Goal: Task Accomplishment & Management: Manage account settings

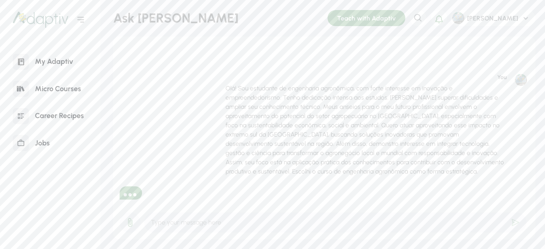
click at [395, 115] on p "Olá! Sou estudante de engenharia agronômica, com forte interesse em inovação e …" at bounding box center [365, 129] width 281 height 92
click at [394, 18] on div "Teach with Adaptiv" at bounding box center [366, 18] width 78 height 16
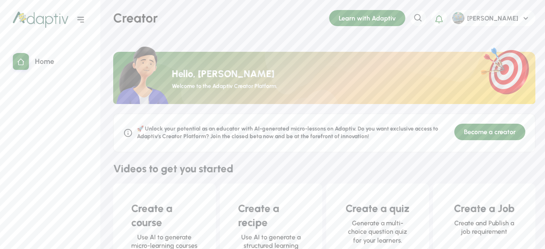
click at [26, 57] on div at bounding box center [21, 62] width 16 height 16
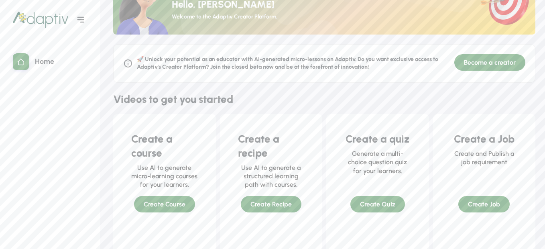
scroll to position [40, 0]
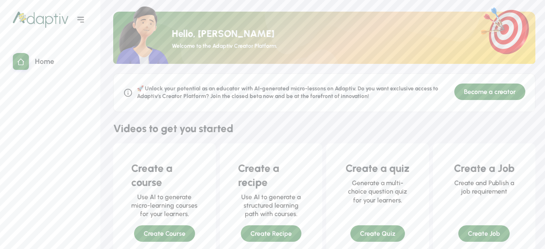
click at [472, 87] on div "Become a creator" at bounding box center [489, 91] width 71 height 16
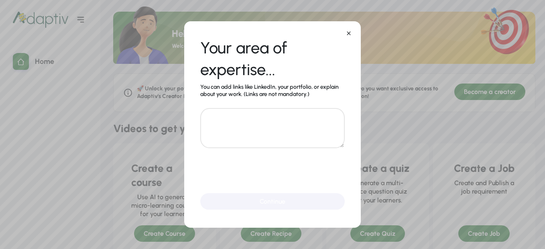
click at [346, 34] on icon at bounding box center [348, 33] width 6 height 6
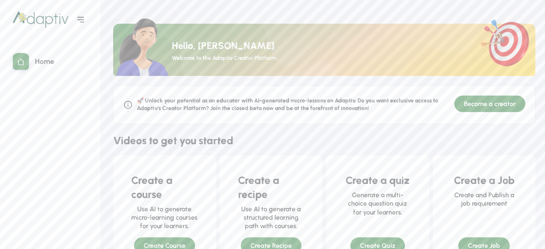
scroll to position [26, 0]
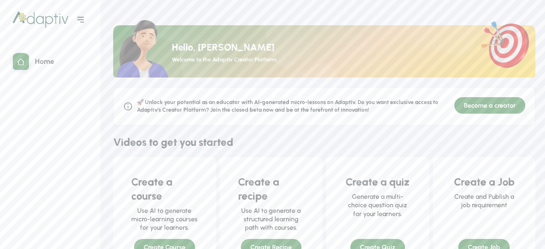
click at [34, 56] on div "Home" at bounding box center [44, 61] width 31 height 17
click at [87, 20] on div at bounding box center [81, 20] width 20 height 20
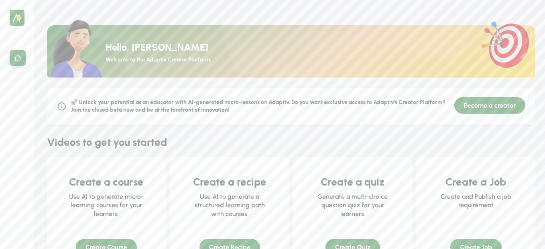
click at [81, 20] on div "Hello, João Paulo Welcome to the Adaptiv Creator Platform." at bounding box center [290, 48] width 507 height 77
click at [16, 18] on img at bounding box center [17, 18] width 15 height 16
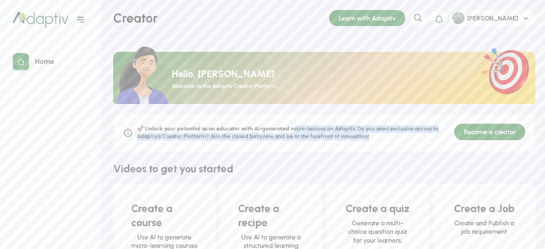
drag, startPoint x: 294, startPoint y: 126, endPoint x: 398, endPoint y: 136, distance: 104.8
click at [398, 136] on div "🚀 Unlock your potential as an educator with AI-generated micro-lessons on Adapt…" at bounding box center [293, 132] width 313 height 15
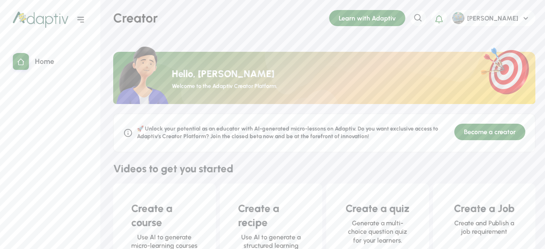
drag, startPoint x: 398, startPoint y: 136, endPoint x: 293, endPoint y: 154, distance: 106.2
click at [293, 154] on div "🚀 Unlock your potential as an educator with AI-generated micro-lessons on Adapt…" at bounding box center [324, 249] width 422 height 273
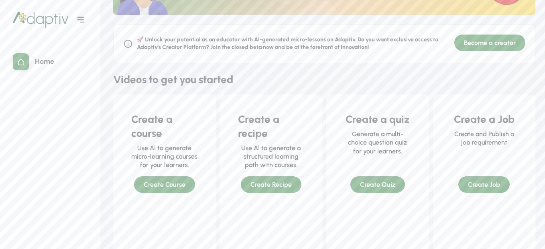
scroll to position [187, 0]
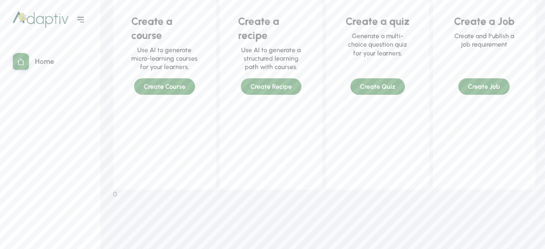
click at [397, 87] on div "Create a quiz Generate a multi-choice question quiz for your learners. Create Q…" at bounding box center [377, 49] width 91 height 94
click at [383, 88] on div "Create a quiz Generate a multi-choice question quiz for your learners. Create Q…" at bounding box center [377, 49] width 91 height 94
click at [379, 91] on div "Create a quiz Generate a multi-choice question quiz for your learners. Create Q…" at bounding box center [377, 49] width 91 height 94
click at [351, 81] on div "Create a quiz Generate a multi-choice question quiz for your learners. Create Q…" at bounding box center [377, 49] width 91 height 94
click at [386, 85] on div "Create a quiz Generate a multi-choice question quiz for your learners. Create Q…" at bounding box center [377, 49] width 91 height 94
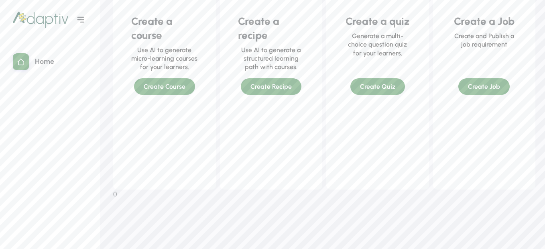
click at [79, 19] on icon at bounding box center [80, 20] width 7 height 6
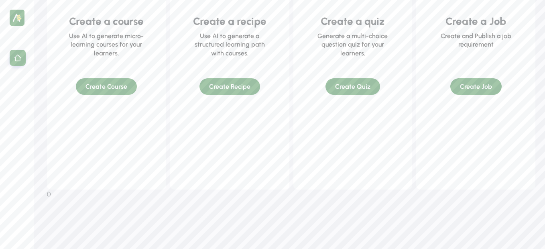
click at [17, 19] on img at bounding box center [17, 18] width 15 height 16
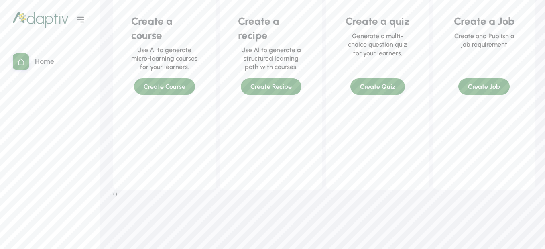
click at [26, 53] on div "Home" at bounding box center [37, 62] width 54 height 24
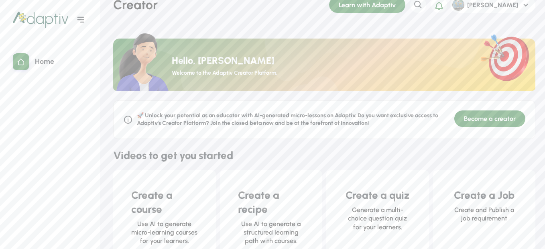
scroll to position [0, 0]
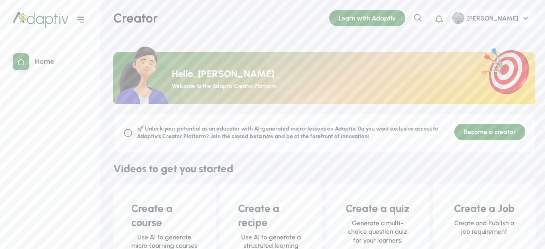
click at [385, 22] on div "Learn with Adaptiv" at bounding box center [367, 18] width 76 height 16
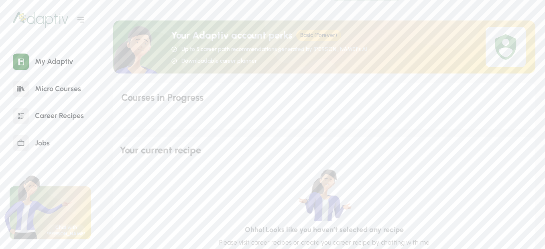
scroll to position [80, 0]
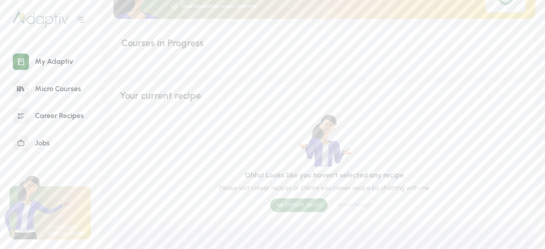
click at [299, 206] on div "Ask [PERSON_NAME]" at bounding box center [298, 205] width 57 height 14
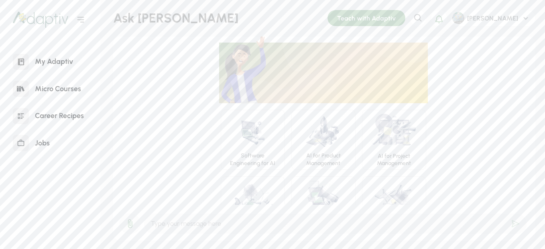
scroll to position [36, 0]
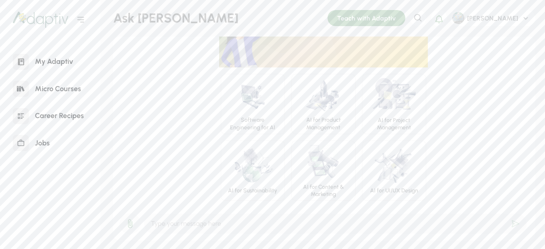
click at [292, 225] on input "text" at bounding box center [335, 223] width 383 height 21
type input "i"
type input "oi"
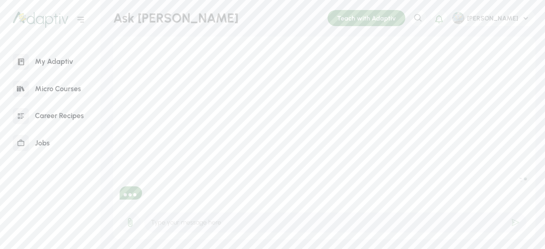
scroll to position [0, 0]
click at [53, 118] on div "Career Recipes" at bounding box center [59, 115] width 61 height 17
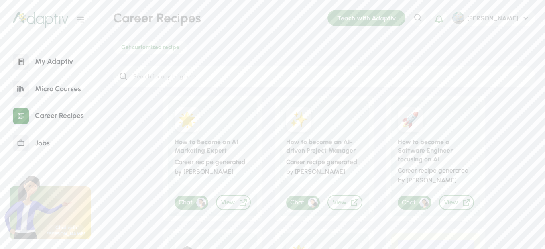
click at [524, 20] on icon at bounding box center [526, 18] width 10 height 10
click at [507, 53] on div "Profile" at bounding box center [511, 55] width 48 height 16
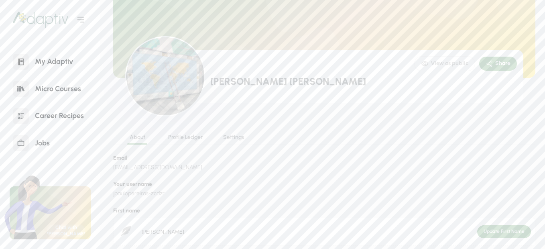
scroll to position [160, 0]
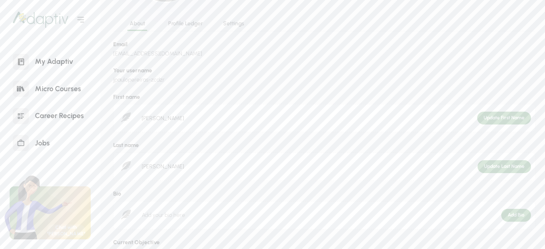
click at [225, 17] on div "About Profile Ledger Settings" at bounding box center [324, 22] width 422 height 20
click at [232, 19] on div "About Profile Ledger Settings" at bounding box center [324, 22] width 422 height 20
click at [236, 22] on div "Settings" at bounding box center [233, 24] width 48 height 8
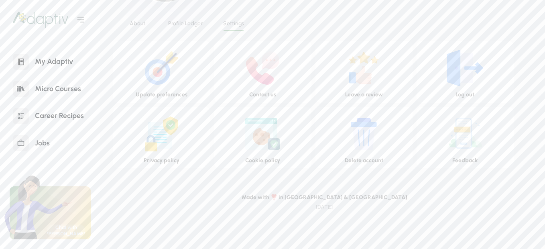
click at [361, 151] on img at bounding box center [364, 134] width 60 height 46
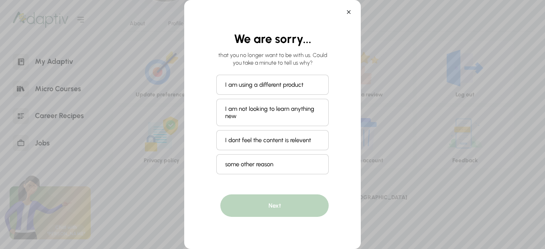
click at [349, 9] on icon at bounding box center [348, 12] width 6 height 6
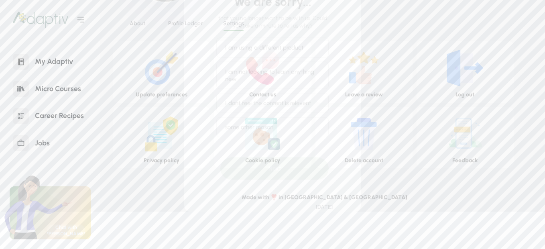
click at [350, 11] on div "We are sorry... that you no longer want to be with us. Could you take a minute …" at bounding box center [272, 87] width 176 height 249
click at [378, 140] on img at bounding box center [364, 134] width 60 height 46
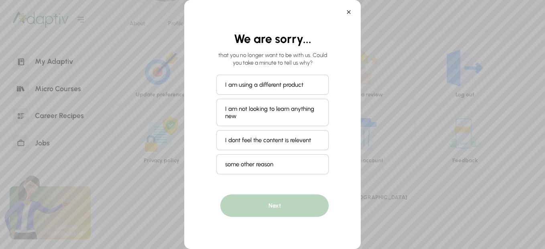
click at [281, 142] on div "I dont feel the content is relevent" at bounding box center [272, 140] width 112 height 20
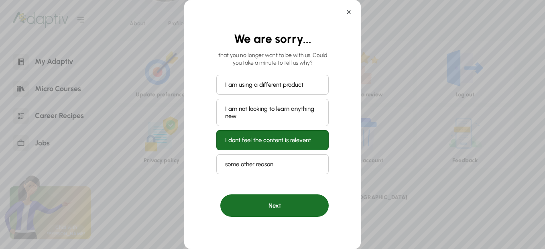
click at [278, 201] on div "Next" at bounding box center [274, 205] width 108 height 22
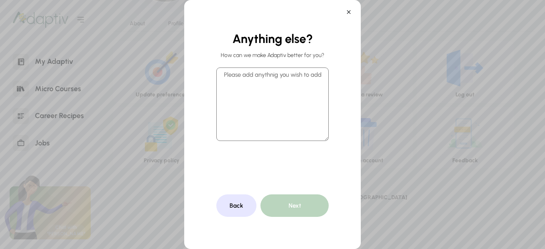
click at [307, 107] on textarea at bounding box center [272, 103] width 112 height 73
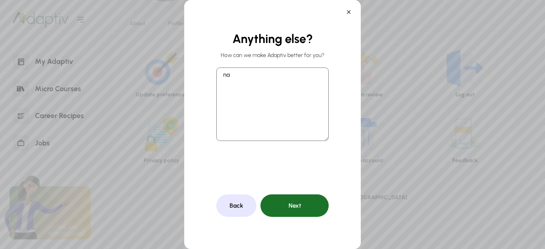
type textarea "na"
click at [302, 211] on div "Next" at bounding box center [294, 205] width 68 height 22
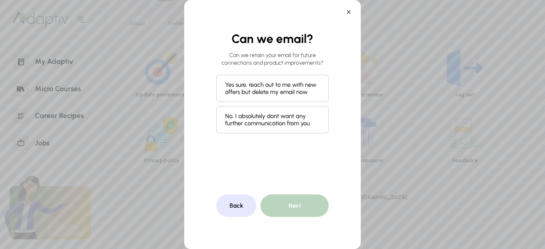
click at [277, 120] on div "No, I absolutely dont want any further communication from you" at bounding box center [272, 119] width 112 height 27
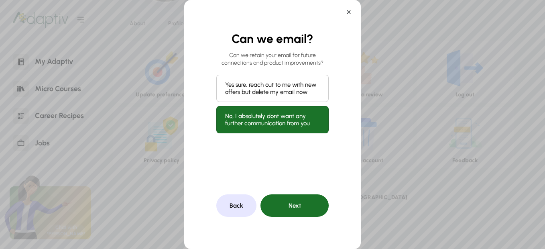
click at [298, 206] on div "Next" at bounding box center [294, 205] width 68 height 22
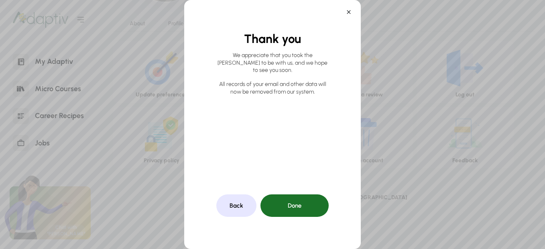
click at [303, 203] on div "Done" at bounding box center [294, 205] width 68 height 22
